Goal: Information Seeking & Learning: Find contact information

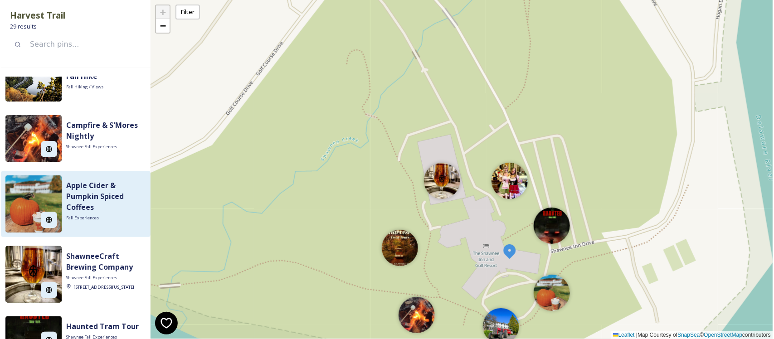
scroll to position [113, 0]
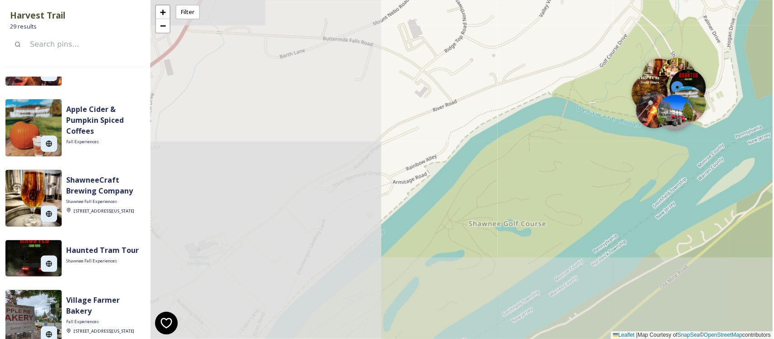
drag, startPoint x: 229, startPoint y: 228, endPoint x: 591, endPoint y: 111, distance: 380.8
click at [591, 111] on div "+ − Leaflet | Map Courtesy of SnapSea © OpenStreetMap contributors" at bounding box center [461, 169] width 622 height 339
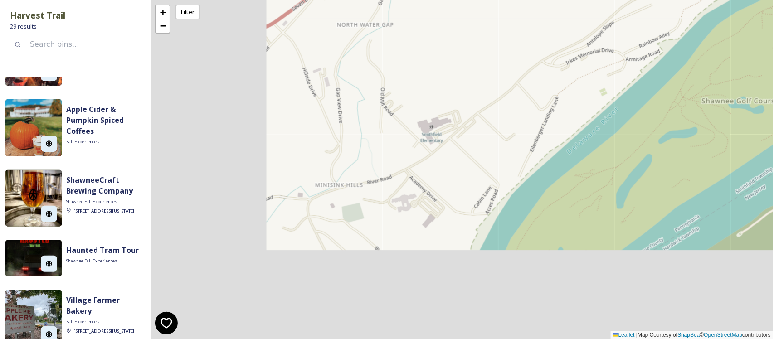
drag, startPoint x: 347, startPoint y: 187, endPoint x: 587, endPoint y: 58, distance: 272.5
click at [587, 58] on div "+ − Leaflet | Map Courtesy of SnapSea © OpenStreetMap contributors" at bounding box center [461, 169] width 622 height 339
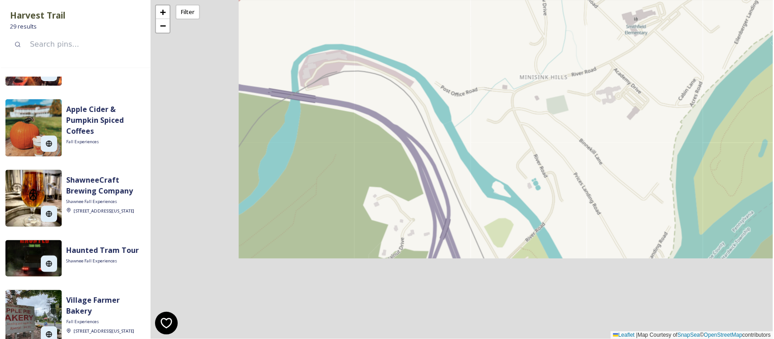
drag, startPoint x: 274, startPoint y: 217, endPoint x: 470, endPoint y: 115, distance: 220.7
click at [470, 115] on div "+ − Leaflet | Map Courtesy of SnapSea © OpenStreetMap contributors" at bounding box center [461, 169] width 622 height 339
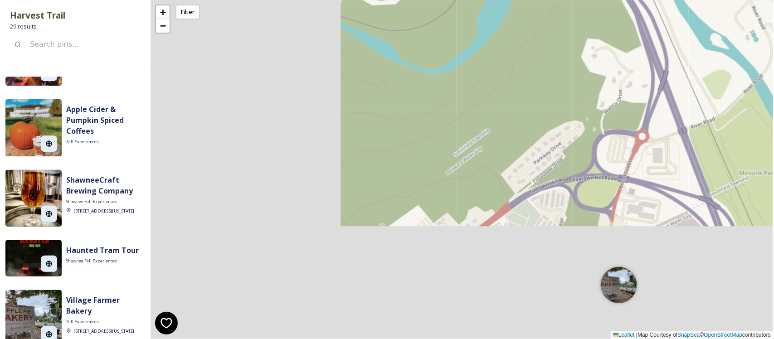
drag, startPoint x: 286, startPoint y: 211, endPoint x: 506, endPoint y: 58, distance: 268.7
click at [506, 58] on div "+ − Leaflet | Map Courtesy of SnapSea © OpenStreetMap contributors" at bounding box center [461, 169] width 622 height 339
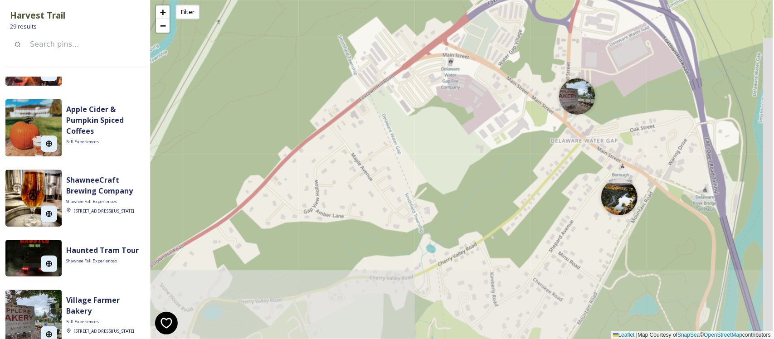
drag, startPoint x: 418, startPoint y: 228, endPoint x: 374, endPoint y: 44, distance: 188.8
click at [374, 44] on div "+ − Leaflet | Map Courtesy of SnapSea © OpenStreetMap contributors" at bounding box center [461, 169] width 622 height 339
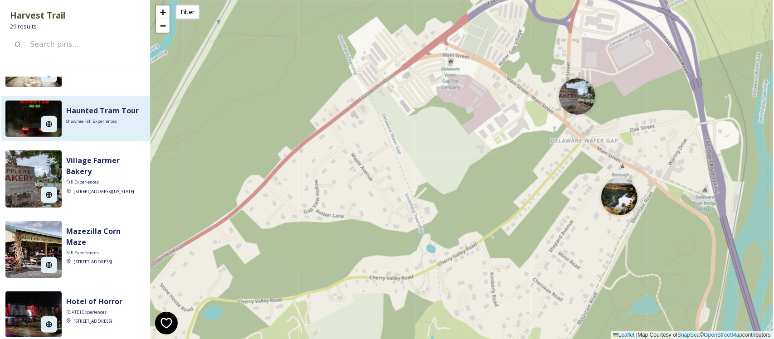
scroll to position [283, 0]
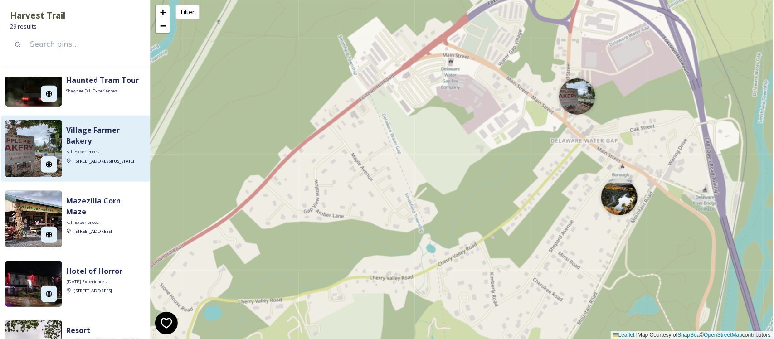
click at [37, 152] on img at bounding box center [33, 148] width 56 height 57
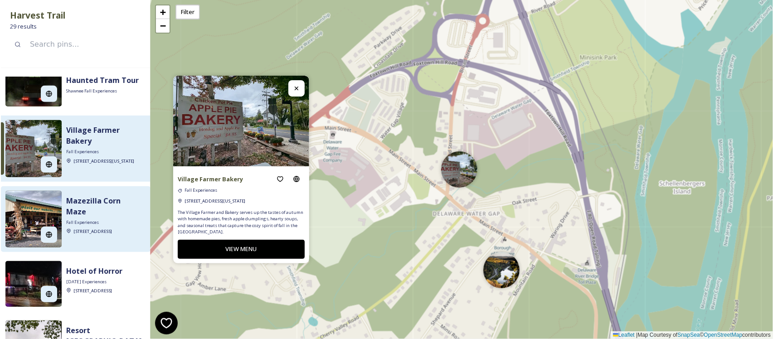
click at [21, 234] on div at bounding box center [33, 234] width 56 height 25
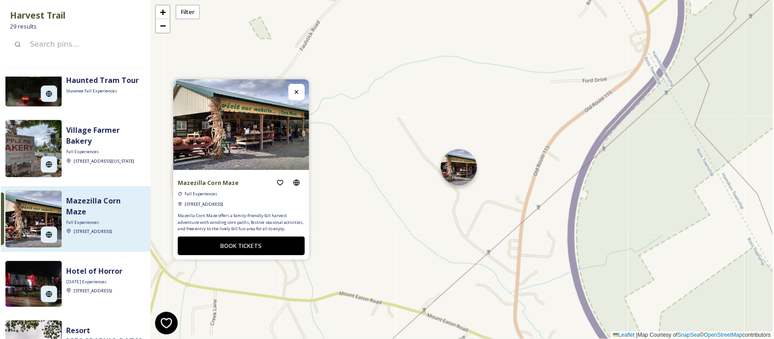
click at [467, 173] on div at bounding box center [459, 167] width 36 height 36
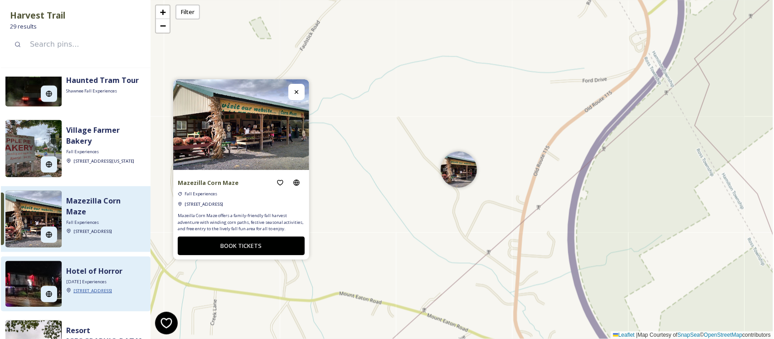
click at [79, 288] on span "[STREET_ADDRESS]" at bounding box center [92, 291] width 39 height 6
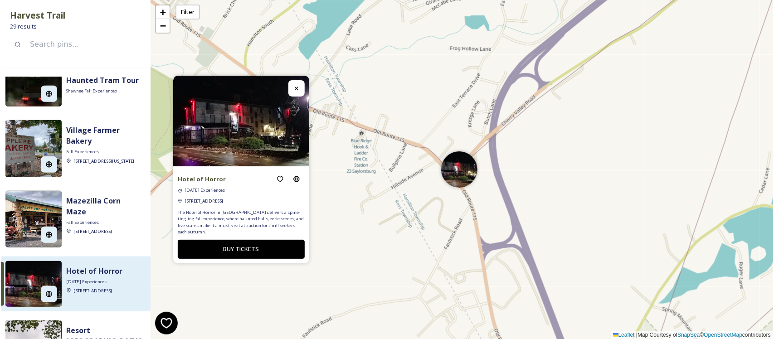
click at [25, 286] on img at bounding box center [33, 284] width 56 height 46
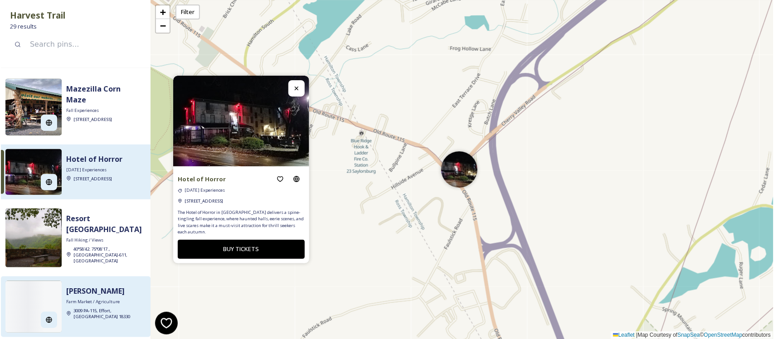
scroll to position [397, 0]
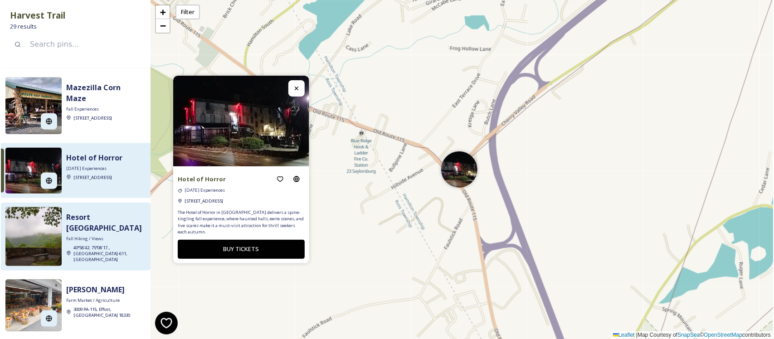
click at [12, 256] on img at bounding box center [33, 236] width 56 height 59
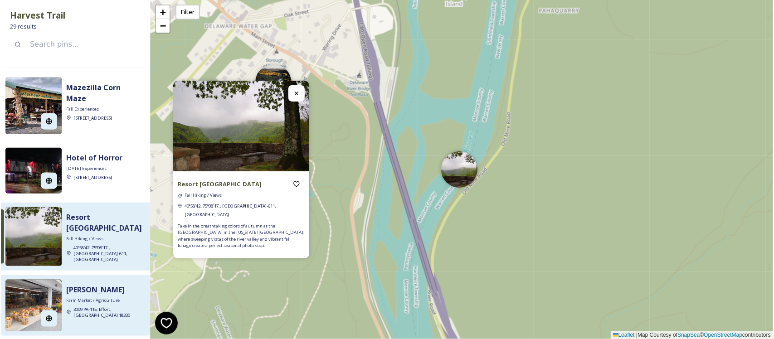
click at [18, 292] on img at bounding box center [33, 306] width 56 height 52
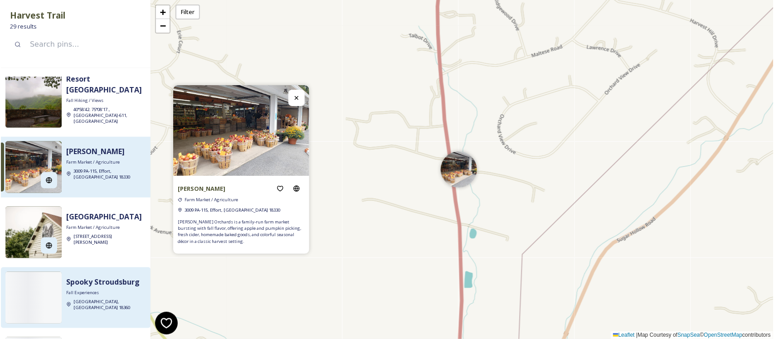
scroll to position [567, 0]
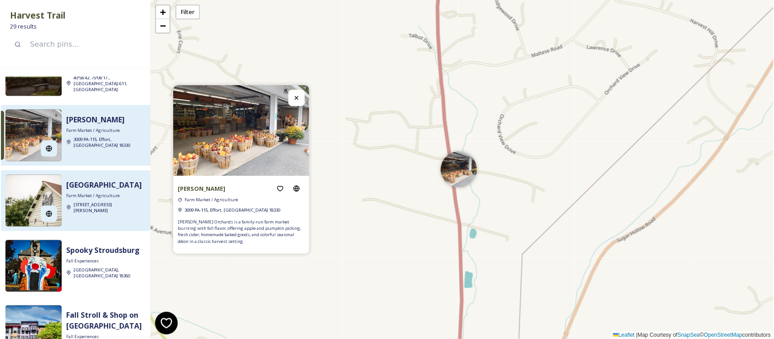
click at [31, 200] on img at bounding box center [33, 201] width 56 height 52
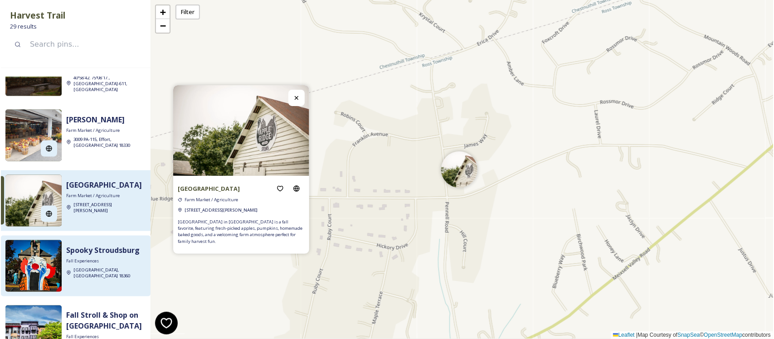
click at [25, 283] on div at bounding box center [33, 287] width 56 height 9
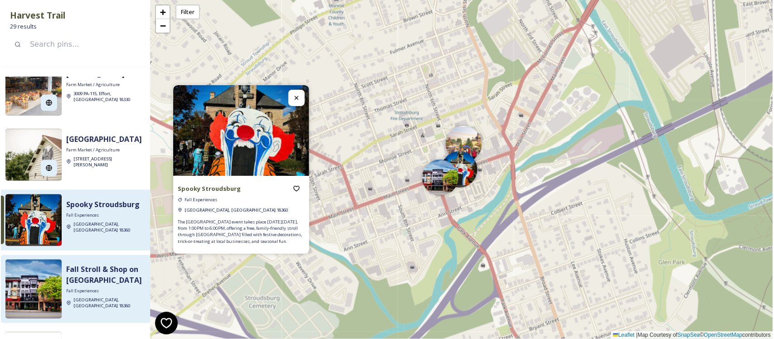
scroll to position [793, 0]
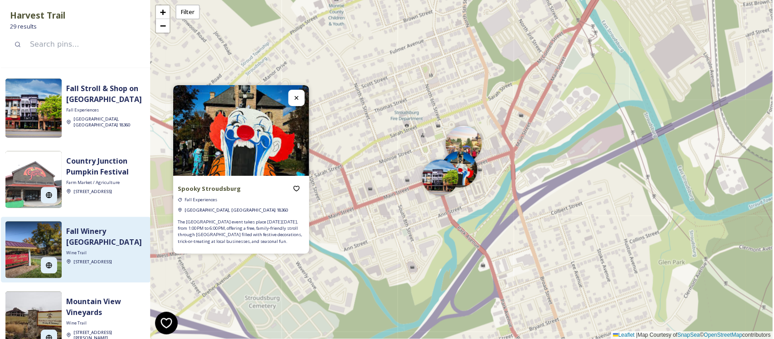
click at [17, 239] on img at bounding box center [33, 250] width 56 height 57
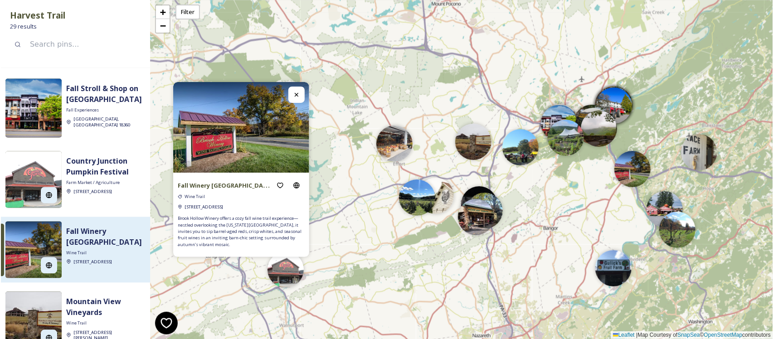
drag, startPoint x: 326, startPoint y: 207, endPoint x: 576, endPoint y: 208, distance: 249.7
click at [581, 208] on div "+ − Leaflet | Map Courtesy of SnapSea © OpenStreetMap contributors" at bounding box center [461, 169] width 622 height 339
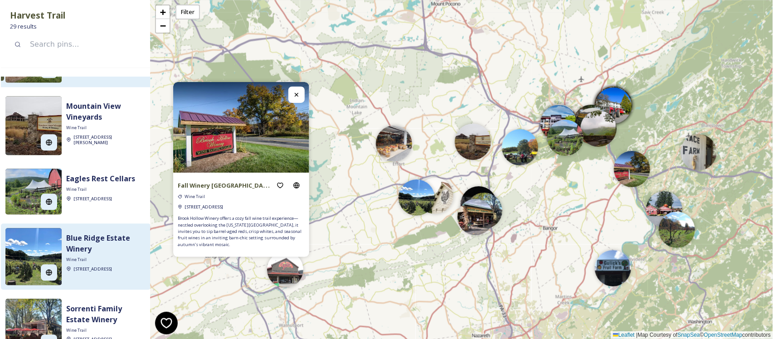
scroll to position [961, 0]
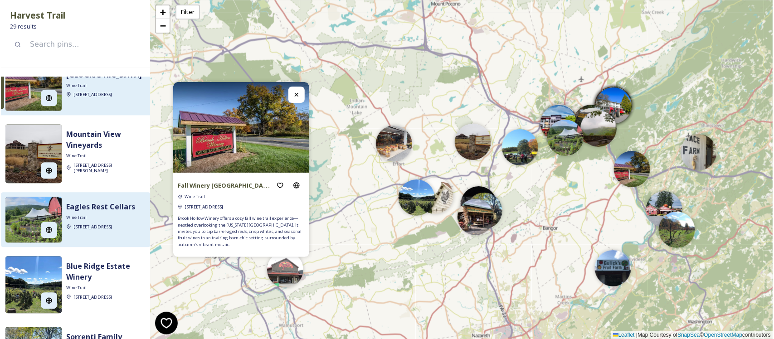
click at [29, 214] on img at bounding box center [33, 220] width 56 height 46
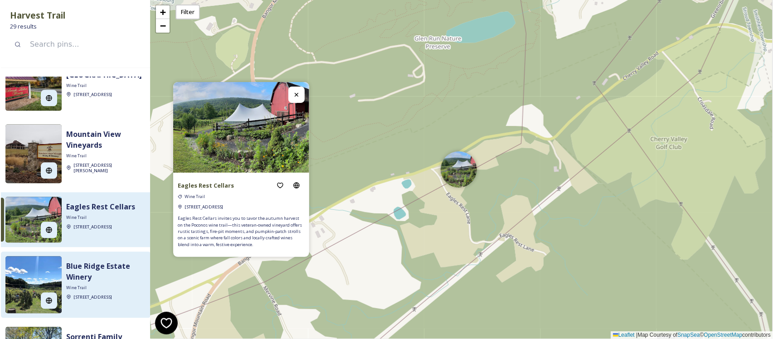
click at [19, 278] on img at bounding box center [33, 284] width 56 height 57
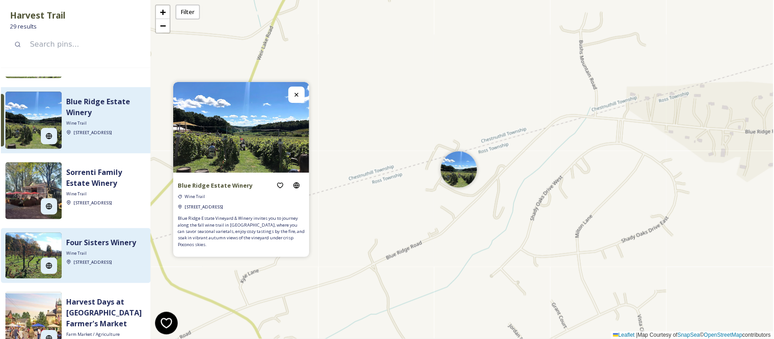
scroll to position [1131, 0]
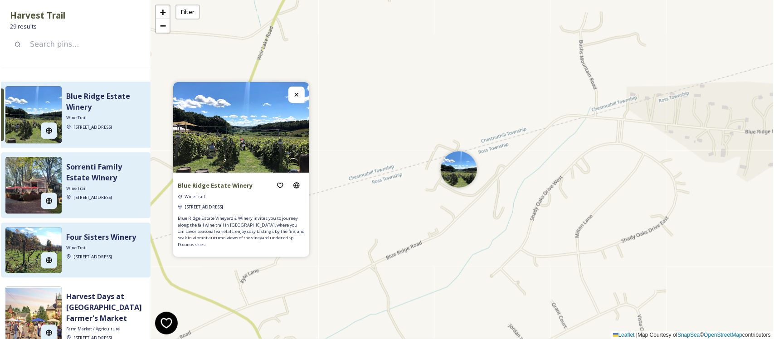
click at [25, 189] on img at bounding box center [33, 185] width 56 height 57
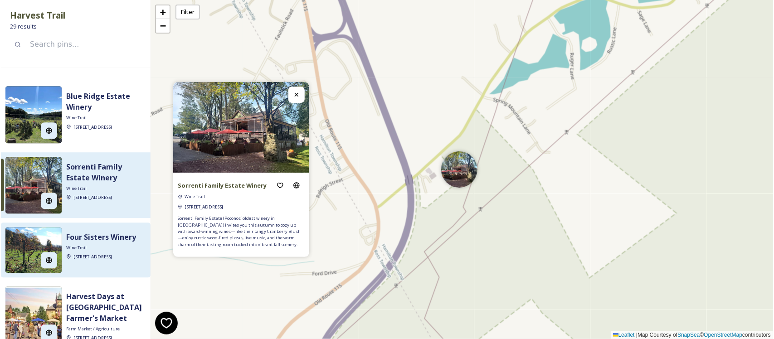
click at [16, 256] on img at bounding box center [33, 250] width 56 height 46
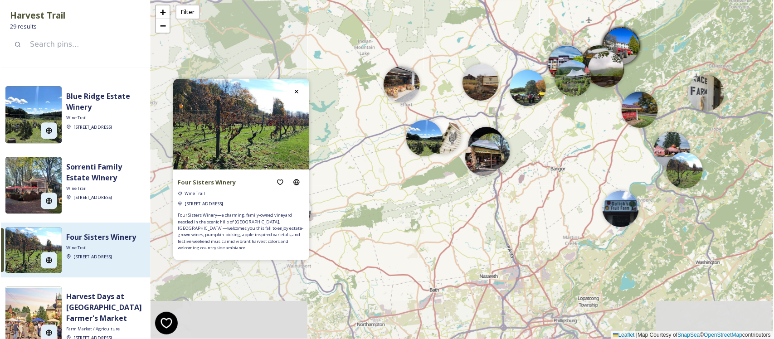
drag, startPoint x: 364, startPoint y: 196, endPoint x: 613, endPoint y: 155, distance: 252.7
click at [613, 155] on div "+ − Leaflet | Map Courtesy of SnapSea © OpenStreetMap contributors" at bounding box center [461, 169] width 622 height 339
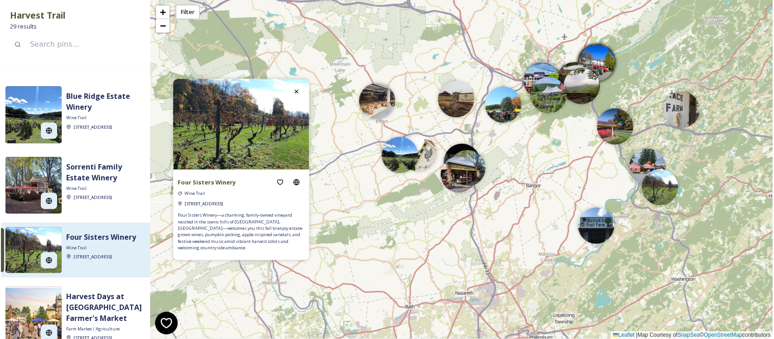
drag, startPoint x: 397, startPoint y: 211, endPoint x: 373, endPoint y: 228, distance: 29.7
click at [373, 228] on div "+ − Leaflet | Map Courtesy of SnapSea © OpenStreetMap contributors" at bounding box center [461, 169] width 622 height 339
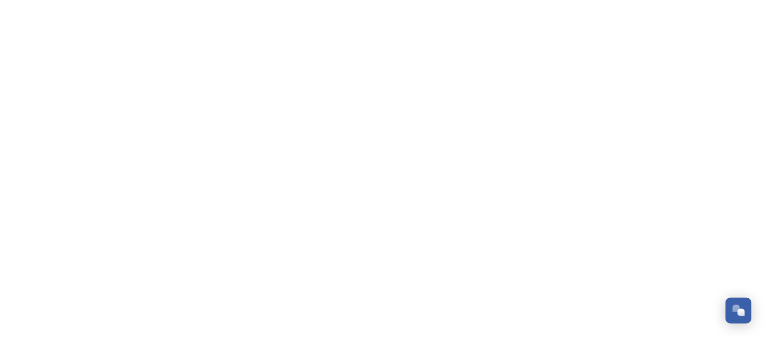
scroll to position [900, 0]
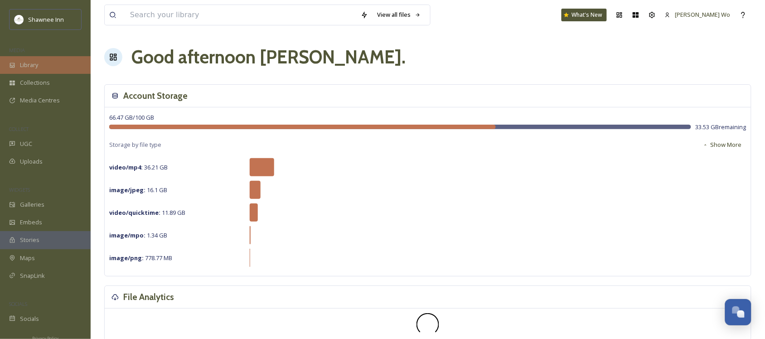
click at [30, 57] on div "Library" at bounding box center [45, 65] width 91 height 18
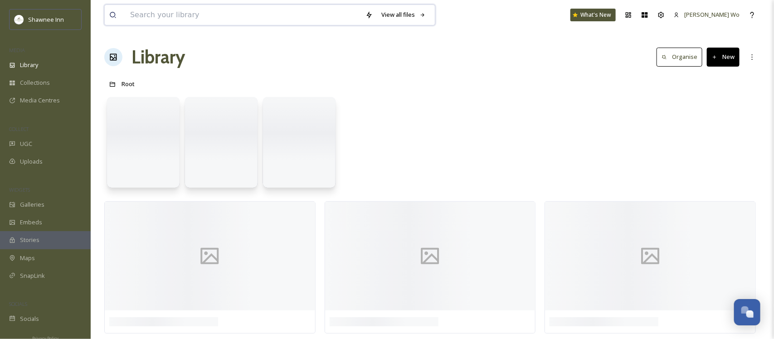
click at [261, 10] on input at bounding box center [243, 15] width 235 height 20
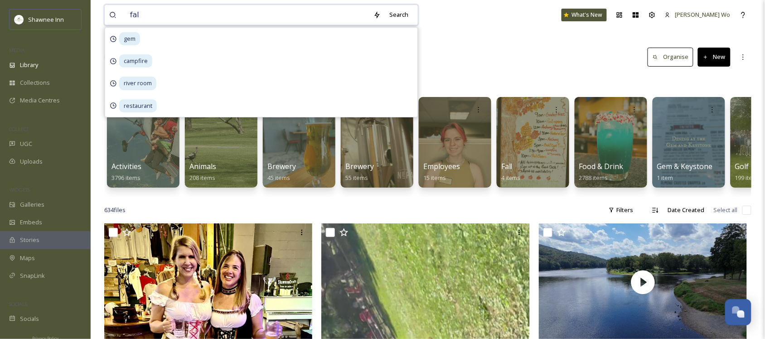
type input "fall"
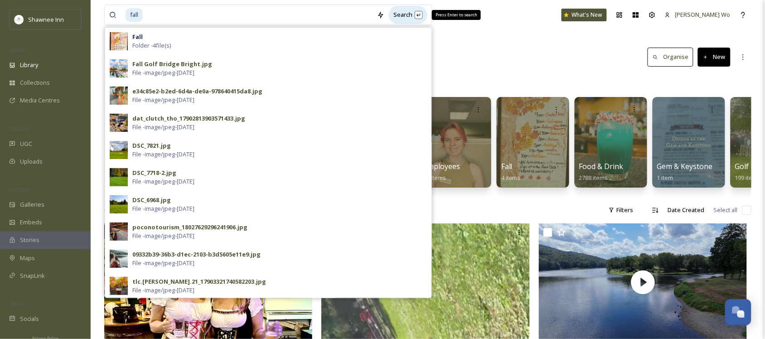
click at [425, 12] on div "Search Press Enter to search" at bounding box center [408, 15] width 39 height 18
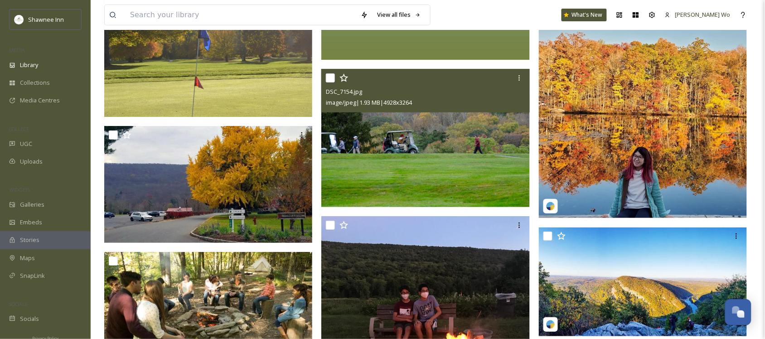
scroll to position [6118, 0]
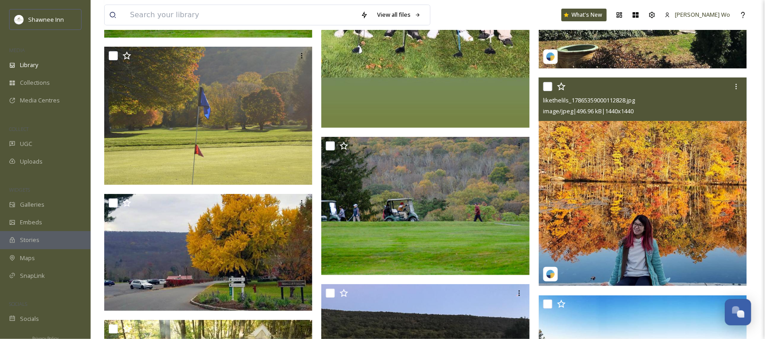
click at [608, 169] on img at bounding box center [643, 181] width 208 height 208
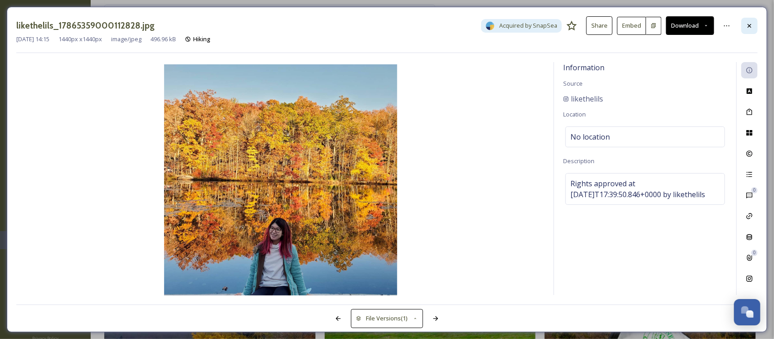
click at [751, 29] on icon at bounding box center [749, 25] width 7 height 7
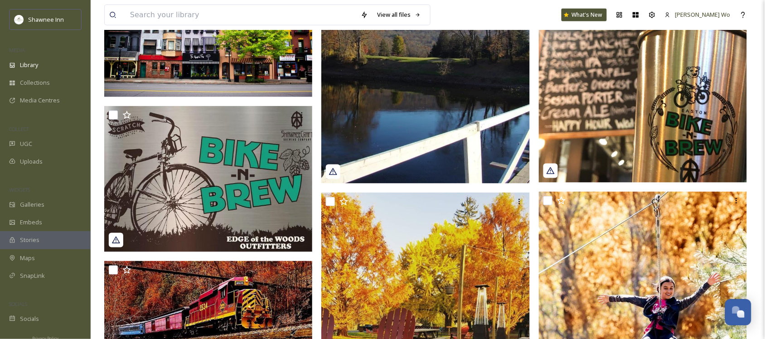
scroll to position [160, 0]
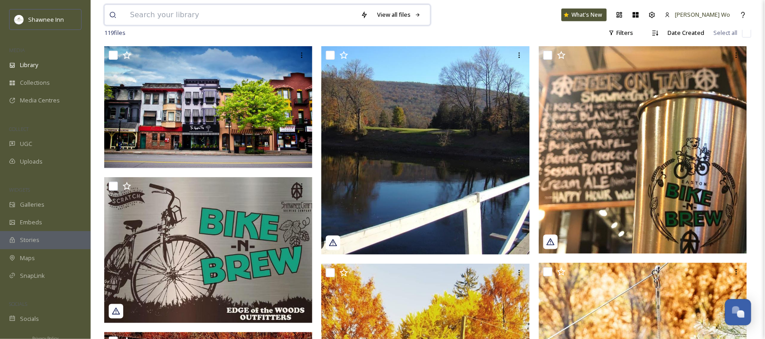
click at [316, 14] on input at bounding box center [241, 15] width 231 height 20
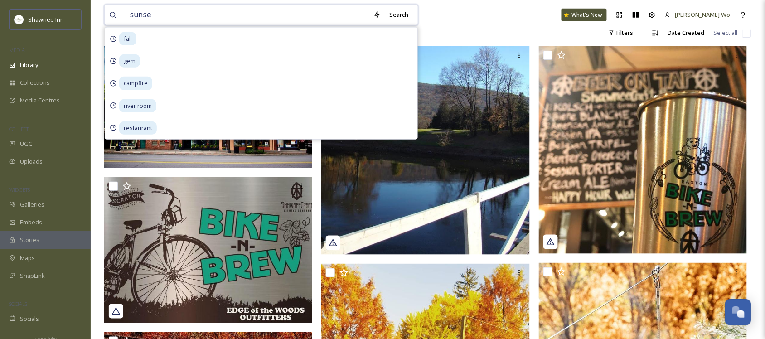
type input "sunset"
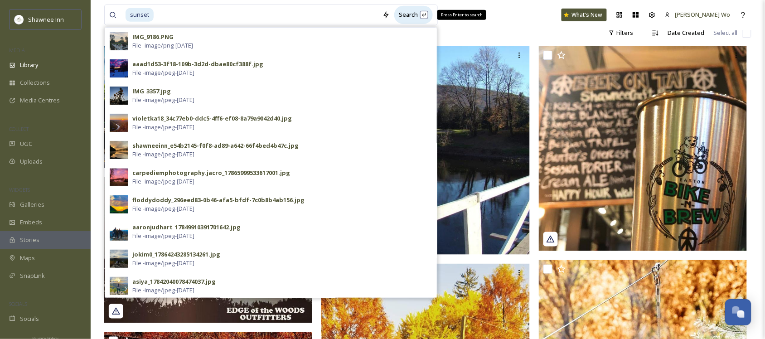
click at [410, 11] on div "Search Press Enter to search" at bounding box center [413, 15] width 39 height 18
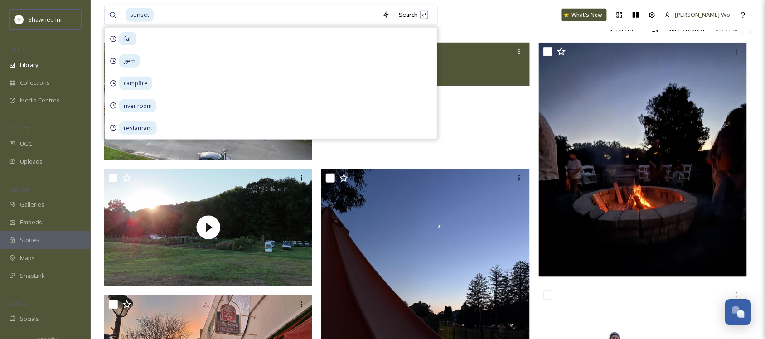
scroll to position [170, 0]
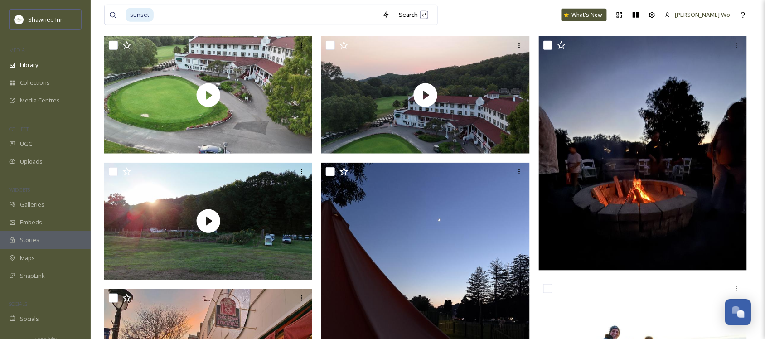
click at [501, 17] on div "sunset Search What's New Jeromy Wo" at bounding box center [427, 15] width 647 height 30
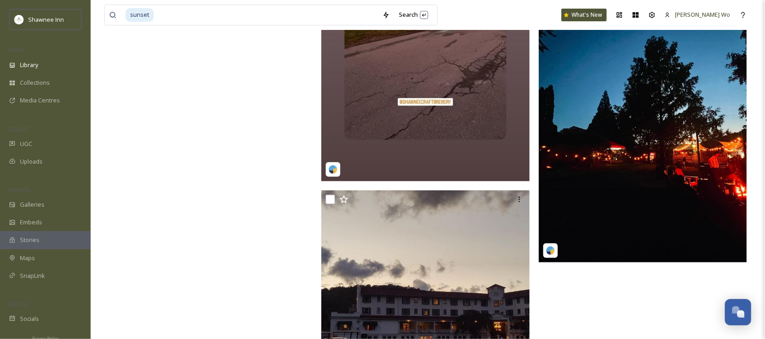
scroll to position [6136, 0]
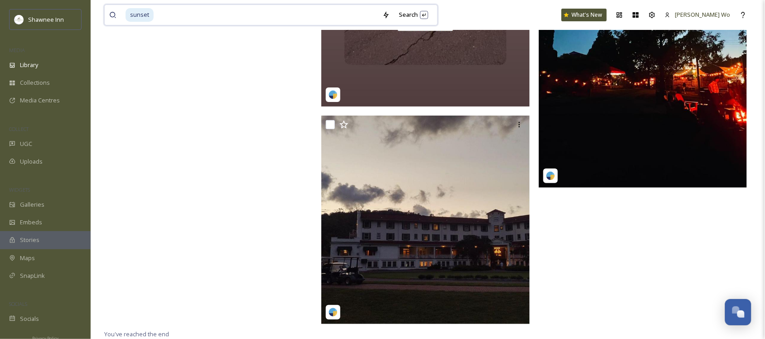
click at [229, 5] on input at bounding box center [266, 15] width 223 height 20
click at [230, 10] on input at bounding box center [266, 15] width 223 height 20
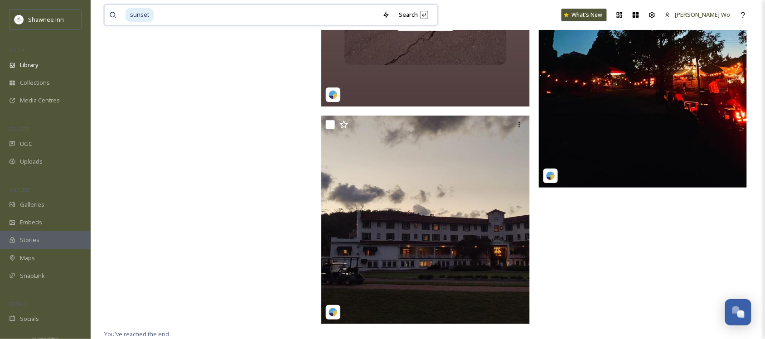
click at [230, 10] on input at bounding box center [266, 15] width 223 height 20
type input "s"
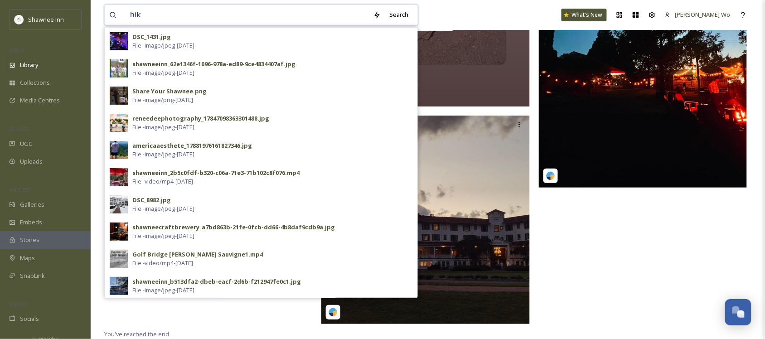
type input "hike"
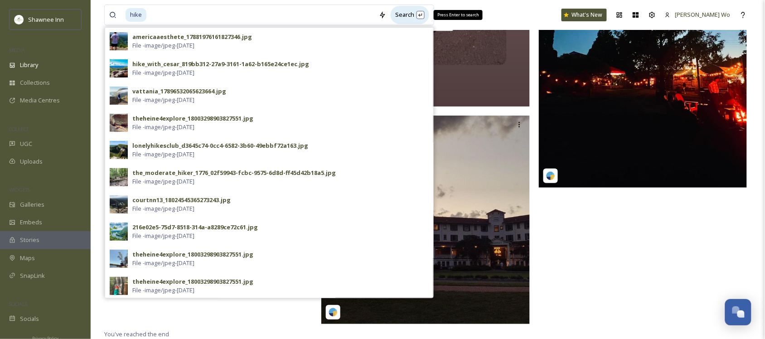
click at [402, 12] on div "Search Press Enter to search" at bounding box center [410, 15] width 39 height 18
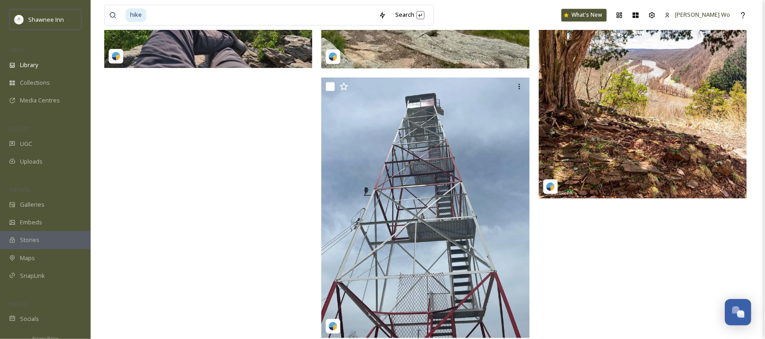
scroll to position [5649, 0]
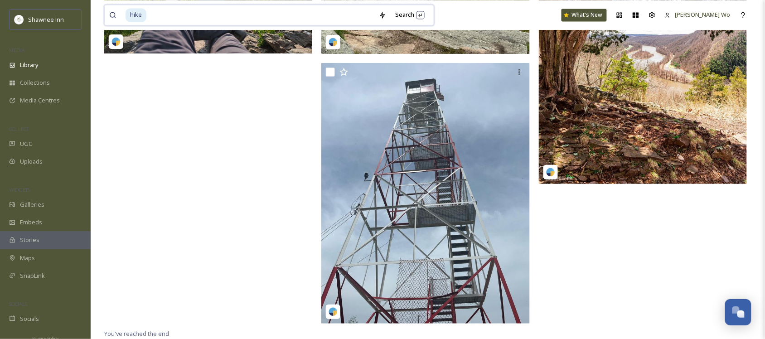
click at [281, 8] on input at bounding box center [260, 15] width 227 height 20
type input "h"
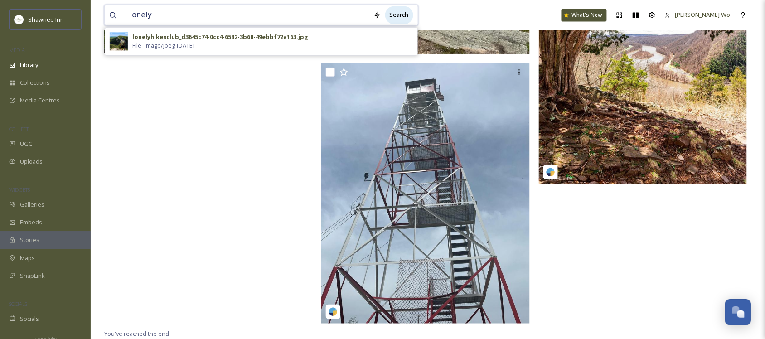
type input "lonely"
click at [402, 15] on div "Search" at bounding box center [399, 15] width 28 height 18
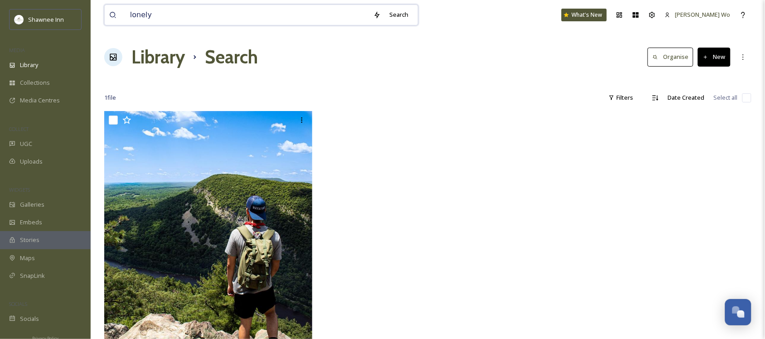
click at [258, 12] on input "lonely" at bounding box center [247, 15] width 243 height 20
click at [35, 200] on span "Galleries" at bounding box center [32, 204] width 24 height 9
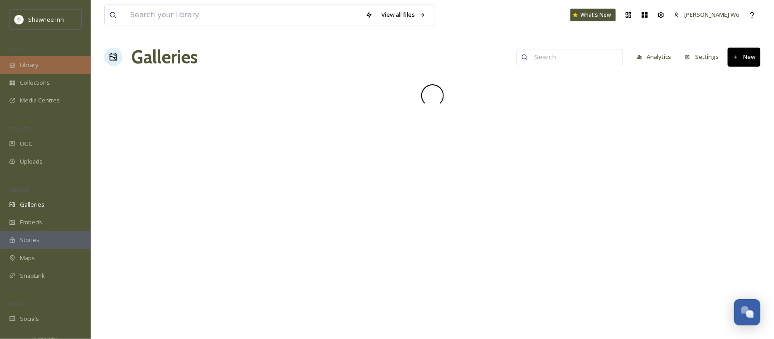
click at [28, 66] on span "Library" at bounding box center [29, 65] width 18 height 9
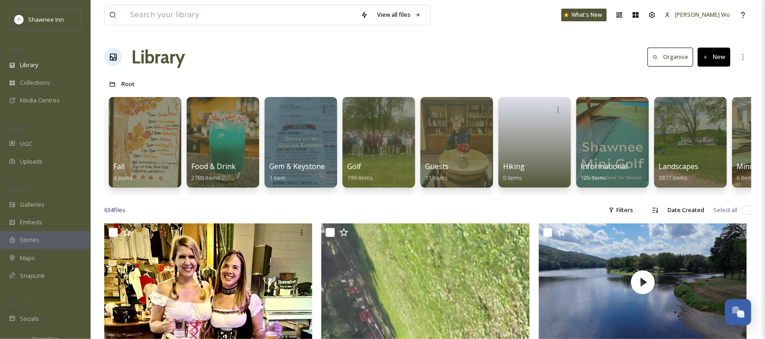
scroll to position [0, 238]
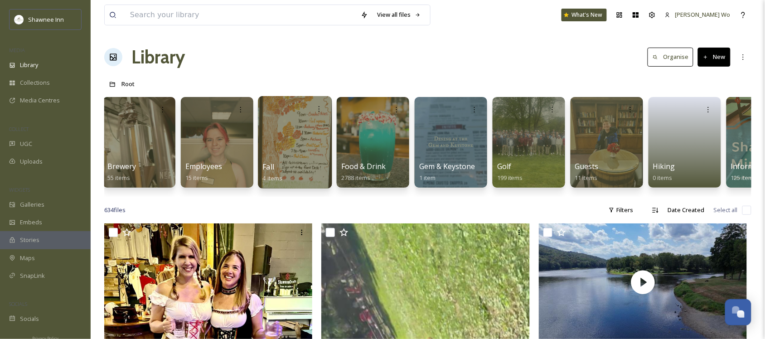
click at [309, 126] on div at bounding box center [295, 142] width 74 height 92
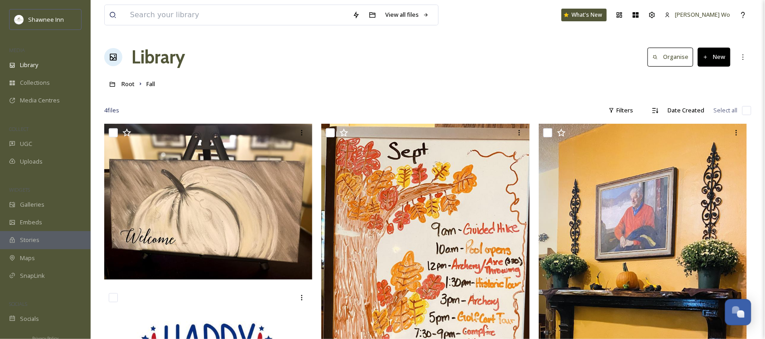
click at [160, 60] on h1 "Library" at bounding box center [157, 57] width 53 height 27
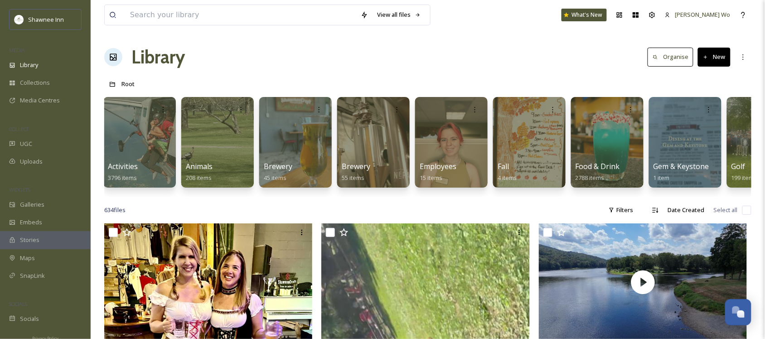
scroll to position [0, 5]
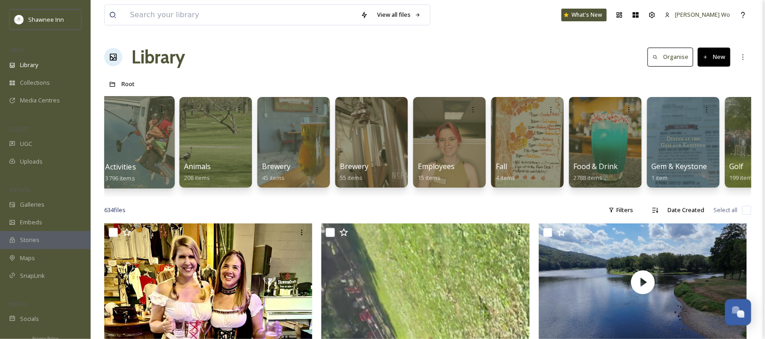
click at [131, 128] on div at bounding box center [138, 142] width 74 height 92
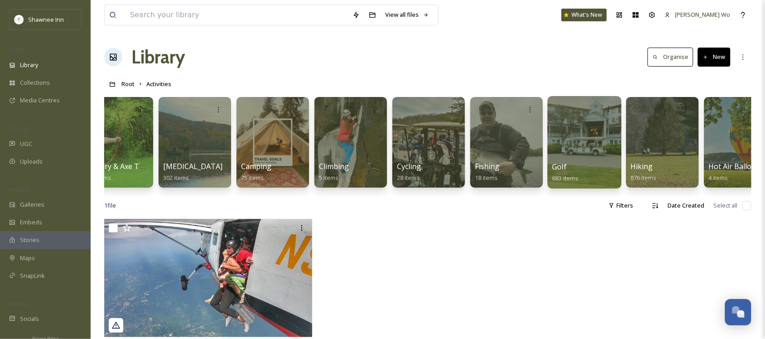
scroll to position [0, 107]
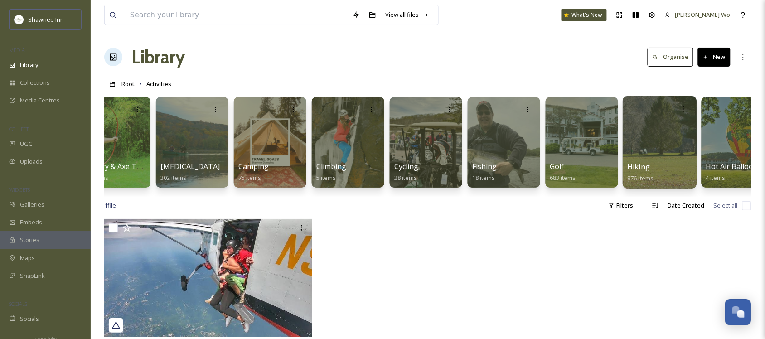
click at [656, 140] on div at bounding box center [660, 142] width 74 height 92
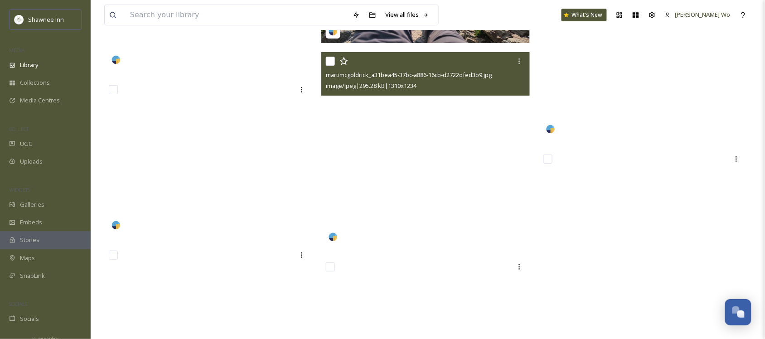
scroll to position [62089, 0]
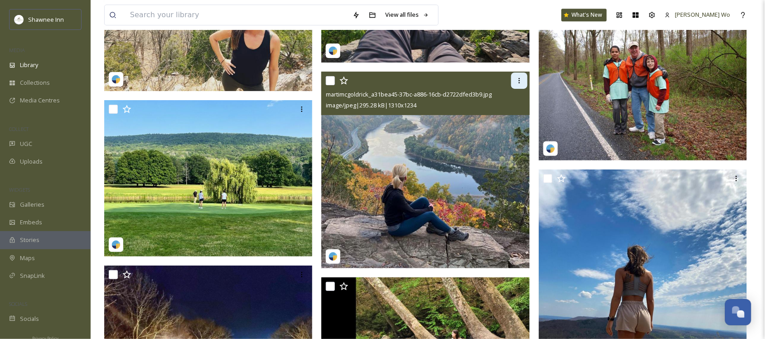
click at [522, 81] on icon at bounding box center [519, 80] width 7 height 7
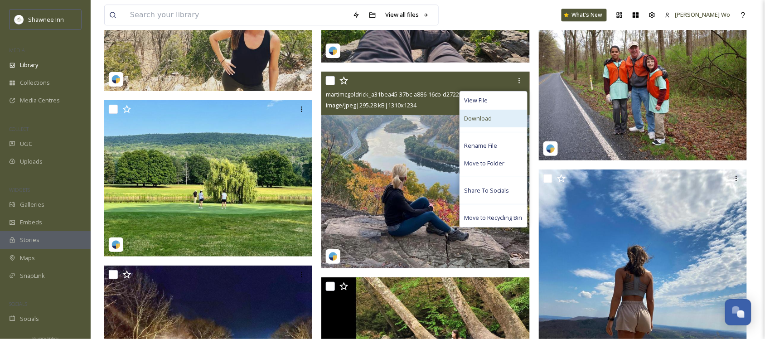
click at [495, 124] on div "Download" at bounding box center [493, 119] width 67 height 18
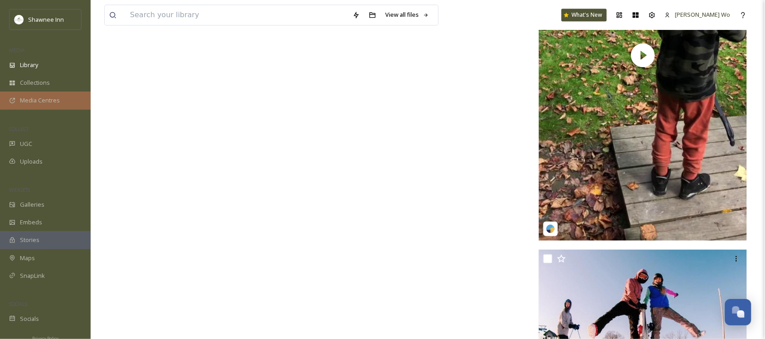
scroll to position [64656, 0]
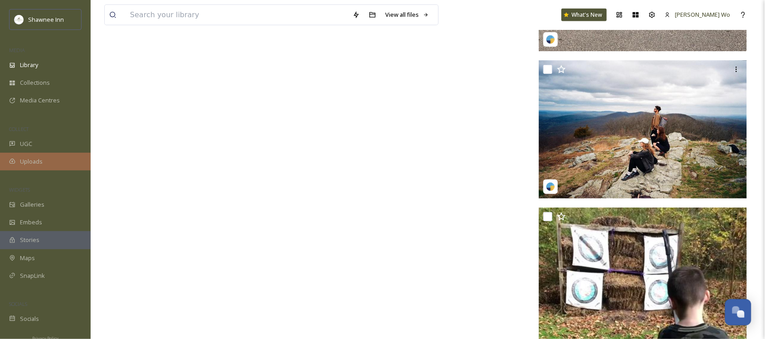
click at [32, 165] on span "Uploads" at bounding box center [31, 161] width 23 height 9
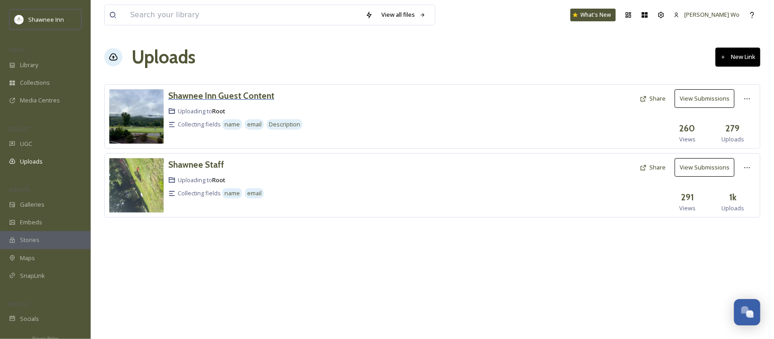
click at [211, 96] on h3 "Shawnee Inn Guest Content" at bounding box center [221, 95] width 106 height 11
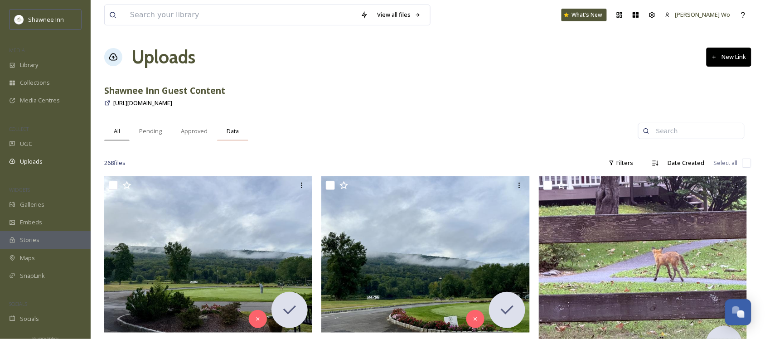
click at [232, 131] on span "Data" at bounding box center [233, 131] width 12 height 9
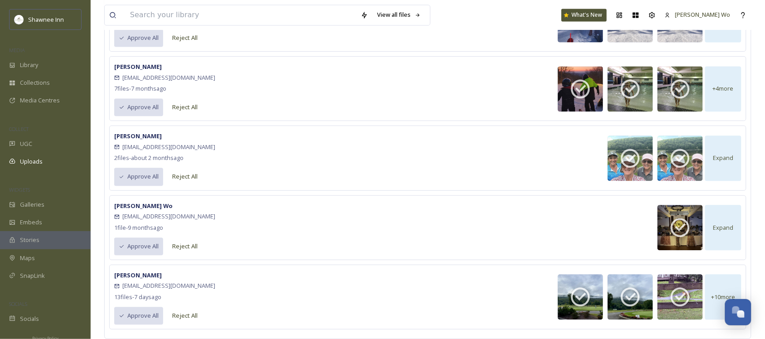
scroll to position [3627, 0]
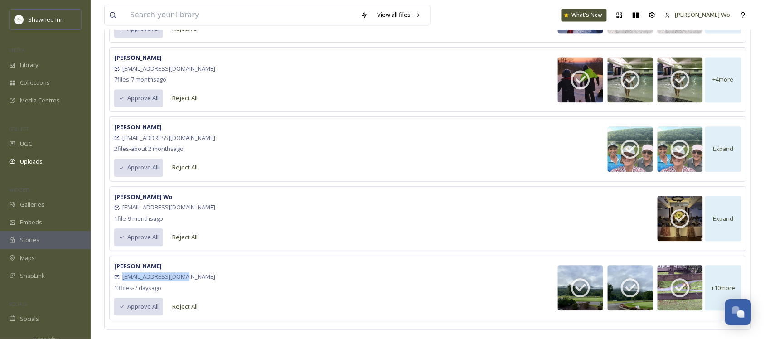
drag, startPoint x: 191, startPoint y: 280, endPoint x: 123, endPoint y: 277, distance: 68.5
click at [123, 277] on div "paris63ny@icloud.com" at bounding box center [164, 276] width 101 height 11
copy span "paris63ny@icloud.com"
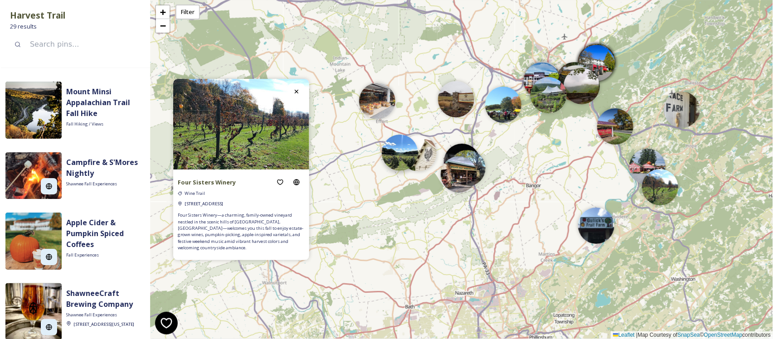
scroll to position [1131, 0]
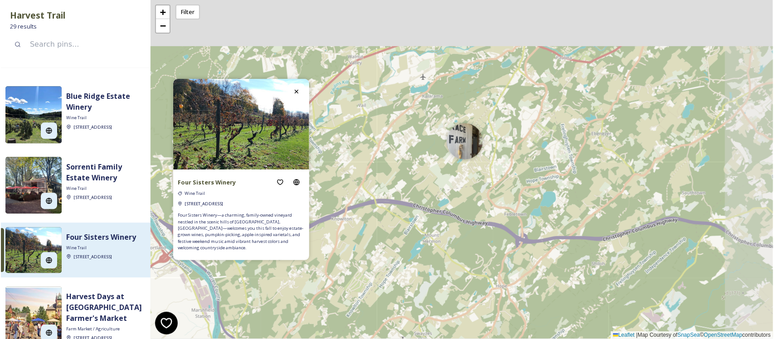
drag, startPoint x: 696, startPoint y: 131, endPoint x: 365, endPoint y: 213, distance: 341.1
click at [365, 213] on div "+ − Leaflet | Map Courtesy of SnapSea © OpenStreetMap contributors" at bounding box center [461, 169] width 622 height 339
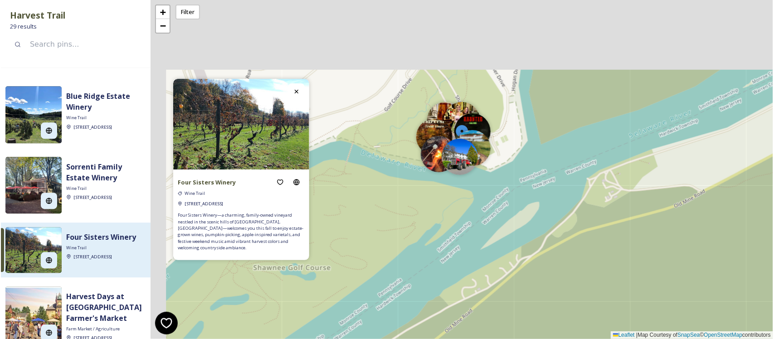
drag, startPoint x: 468, startPoint y: 50, endPoint x: 488, endPoint y: 241, distance: 191.8
click at [488, 241] on div "+ − Leaflet | Map Courtesy of SnapSea © OpenStreetMap contributors" at bounding box center [461, 169] width 622 height 339
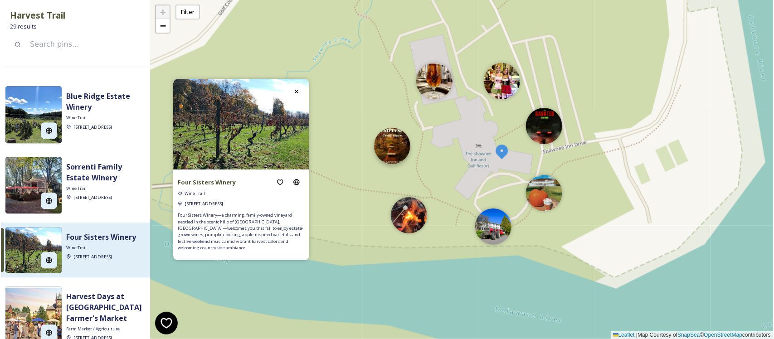
click at [406, 149] on div at bounding box center [392, 146] width 36 height 36
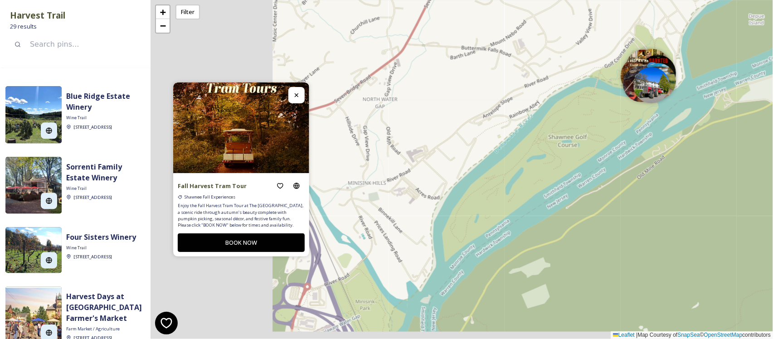
drag, startPoint x: 422, startPoint y: 183, endPoint x: 633, endPoint y: 84, distance: 232.8
click at [633, 84] on div "+ − Leaflet | Map Courtesy of SnapSea © OpenStreetMap contributors" at bounding box center [461, 169] width 622 height 339
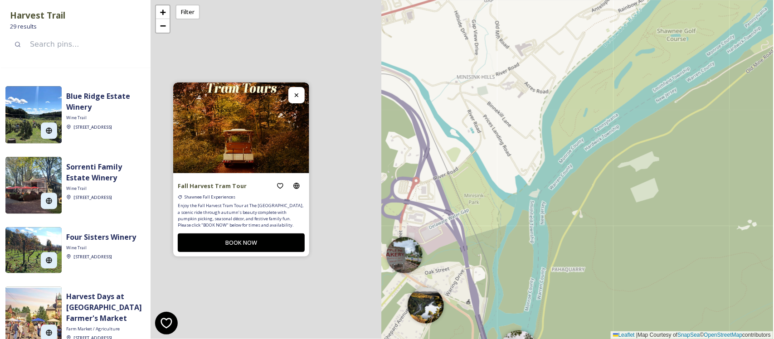
drag, startPoint x: 485, startPoint y: 122, endPoint x: 536, endPoint y: 56, distance: 83.8
click at [536, 56] on div "+ − Leaflet | Map Courtesy of SnapSea © OpenStreetMap contributors" at bounding box center [461, 169] width 622 height 339
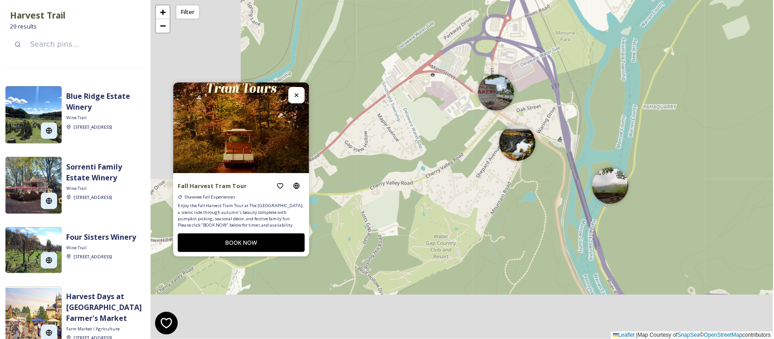
drag, startPoint x: 417, startPoint y: 252, endPoint x: 465, endPoint y: 143, distance: 119.6
click at [465, 143] on div "+ − Leaflet | Map Courtesy of SnapSea © OpenStreetMap contributors" at bounding box center [461, 169] width 622 height 339
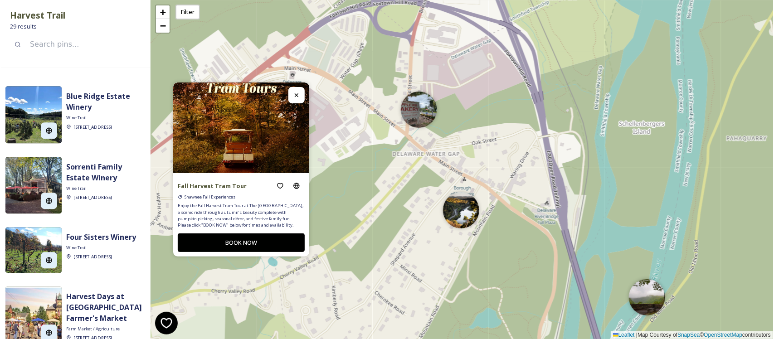
drag, startPoint x: 504, startPoint y: 101, endPoint x: 406, endPoint y: 219, distance: 153.3
click at [406, 219] on div "+ − Leaflet | Map Courtesy of SnapSea © OpenStreetMap contributors" at bounding box center [461, 169] width 622 height 339
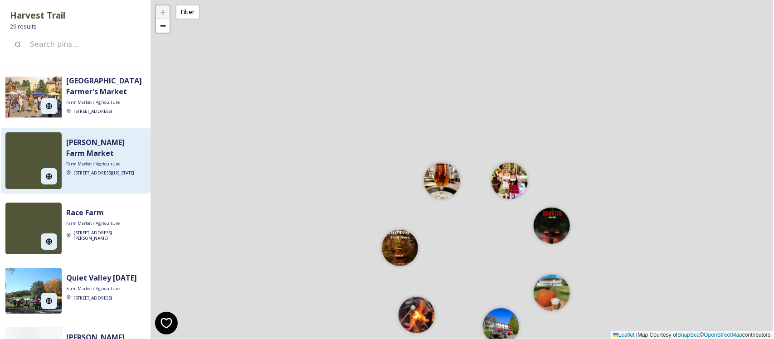
scroll to position [1298, 0]
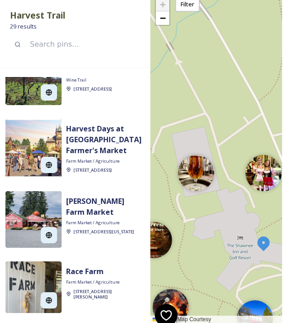
click at [282, 38] on div "Harvest Trail 29 results Mount Minsi Appalachian Trail Fall Hike Fall Hiking / …" at bounding box center [141, 161] width 283 height 323
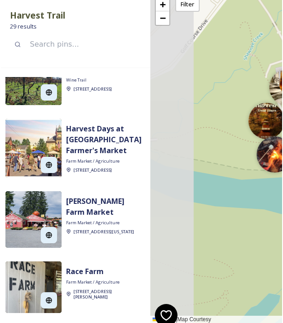
drag, startPoint x: 191, startPoint y: 180, endPoint x: 294, endPoint y: 111, distance: 123.8
click at [283, 111] on html "Harvest Trail 29 results Mount Minsi Appalachian Trail Fall Hike Fall Hiking / …" at bounding box center [141, 161] width 283 height 323
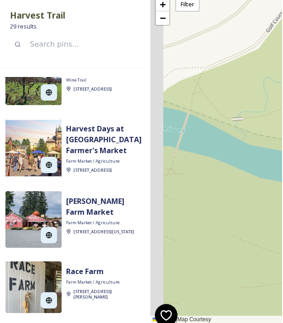
drag, startPoint x: 215, startPoint y: 141, endPoint x: 274, endPoint y: 129, distance: 60.2
click at [274, 129] on div "+ − Leaflet | Map Courtesy of SnapSea © OpenStreetMap contributors" at bounding box center [216, 161] width 132 height 339
